Goal: Task Accomplishment & Management: Manage account settings

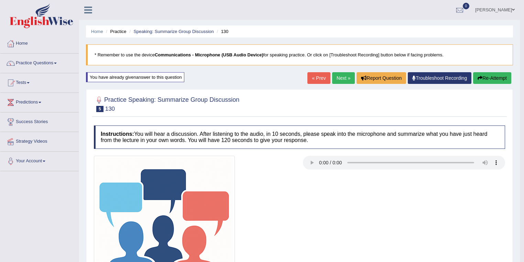
click at [506, 9] on link "Beatriz Gomes" at bounding box center [495, 9] width 50 height 18
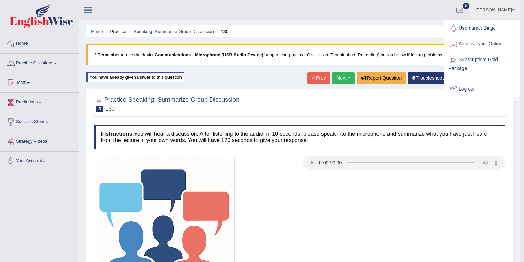
click at [469, 90] on link "Log out" at bounding box center [482, 89] width 74 height 16
